Goal: Transaction & Acquisition: Purchase product/service

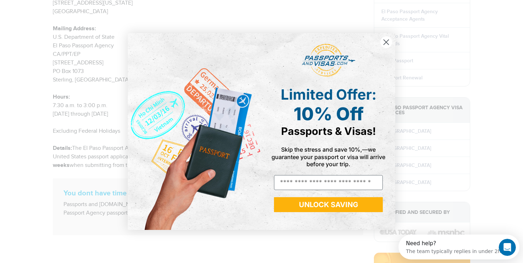
click at [384, 40] on circle "Close dialog" at bounding box center [386, 42] width 12 height 12
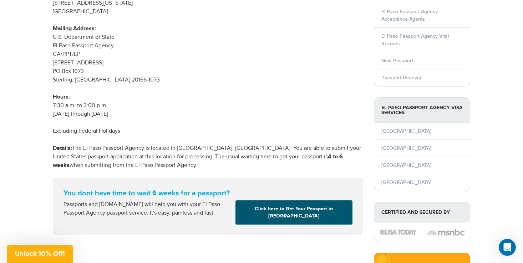
click at [269, 205] on link "Click here to Get Your Passport in [GEOGRAPHIC_DATA]" at bounding box center [293, 213] width 117 height 24
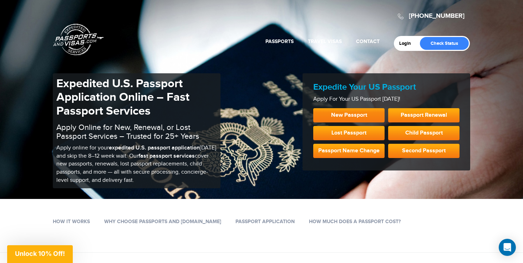
click at [350, 111] on link "New Passport" at bounding box center [348, 115] width 71 height 14
